Goal: Find specific page/section: Find specific page/section

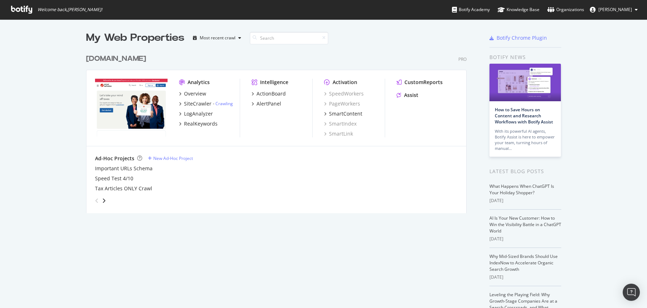
scroll to position [302, 636]
click at [193, 94] on div "Overview" at bounding box center [195, 93] width 22 height 7
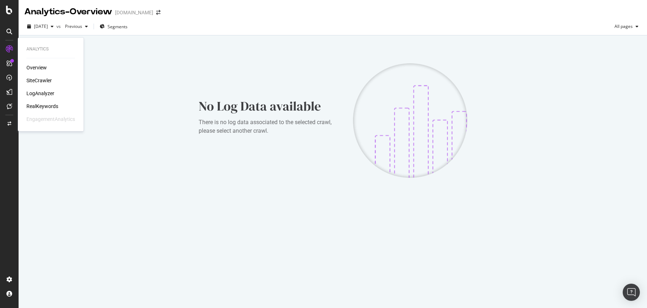
click at [44, 95] on div "LogAnalyzer" at bounding box center [40, 93] width 28 height 7
